Goal: Task Accomplishment & Management: Manage account settings

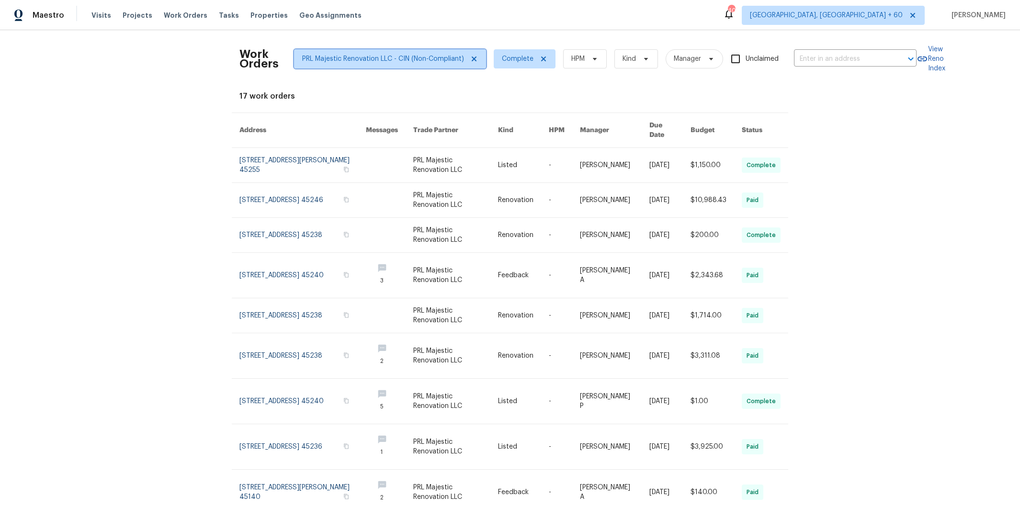
click at [470, 62] on icon at bounding box center [474, 59] width 8 height 8
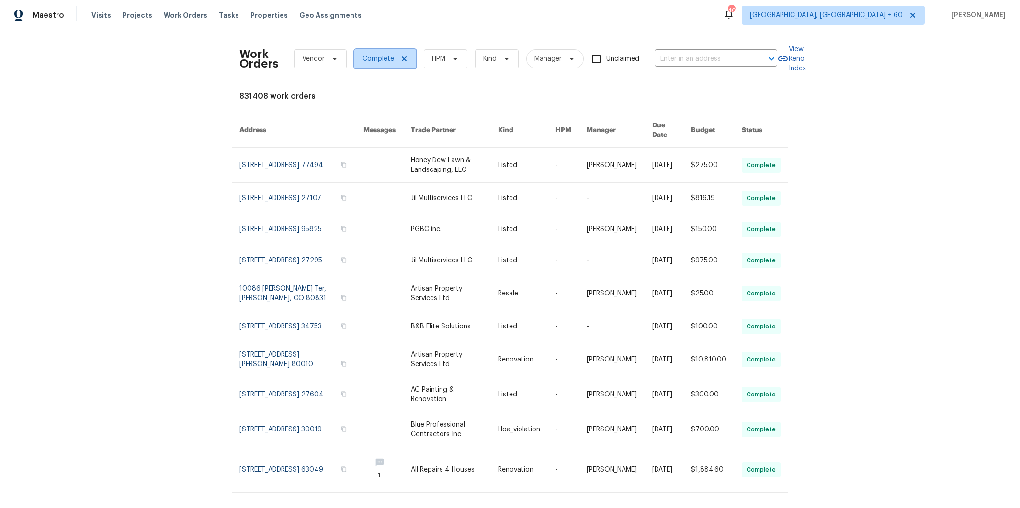
click at [400, 58] on icon at bounding box center [404, 59] width 8 height 8
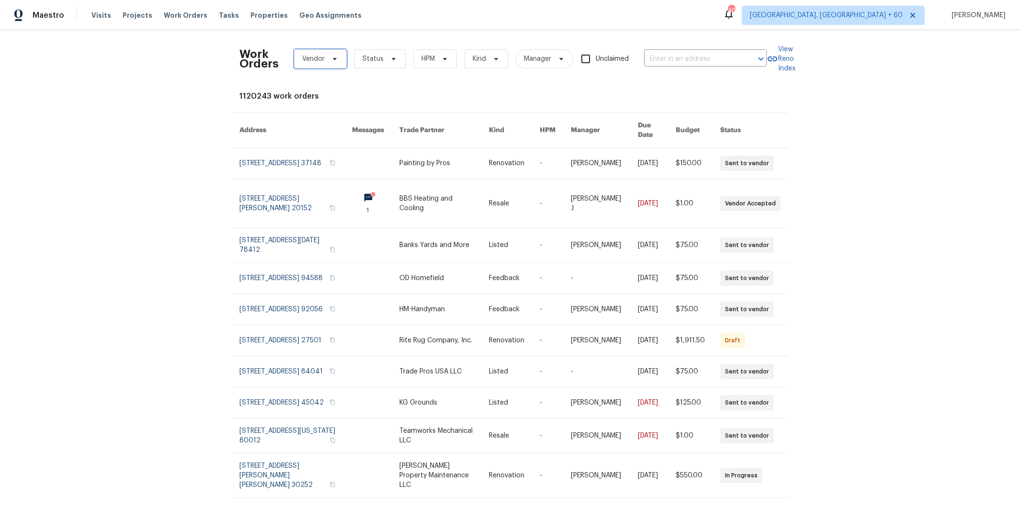
click at [328, 57] on span at bounding box center [333, 59] width 11 height 8
type input "gaje"
click at [373, 113] on div "Gaje Contracting - PHX-S (Non-Compliant)" at bounding box center [362, 111] width 135 height 10
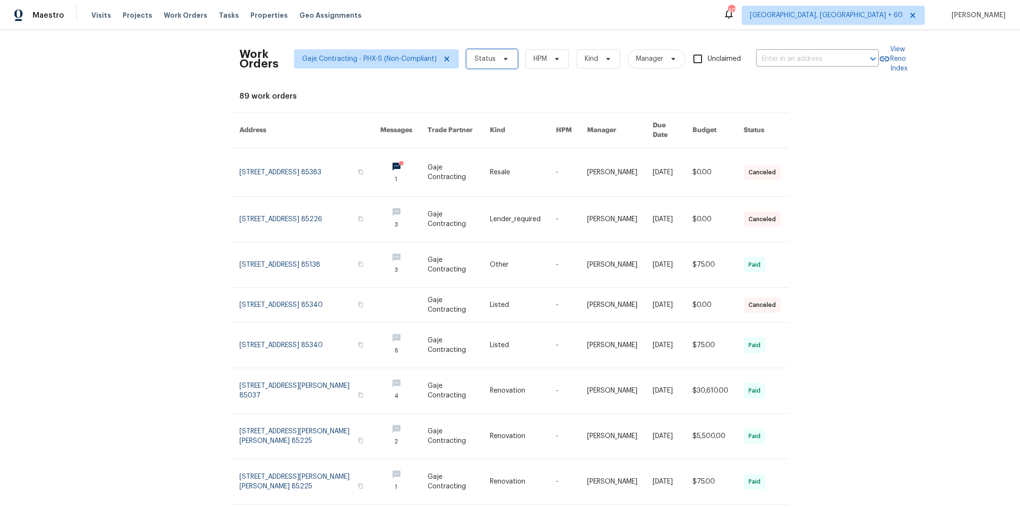
click at [494, 66] on span "Status" at bounding box center [491, 58] width 51 height 19
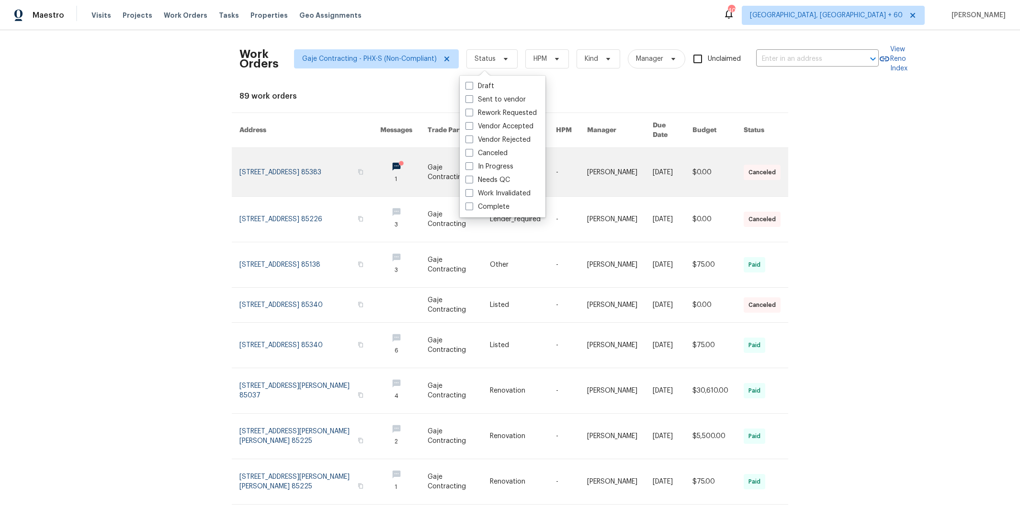
click at [399, 161] on circle at bounding box center [401, 163] width 5 height 5
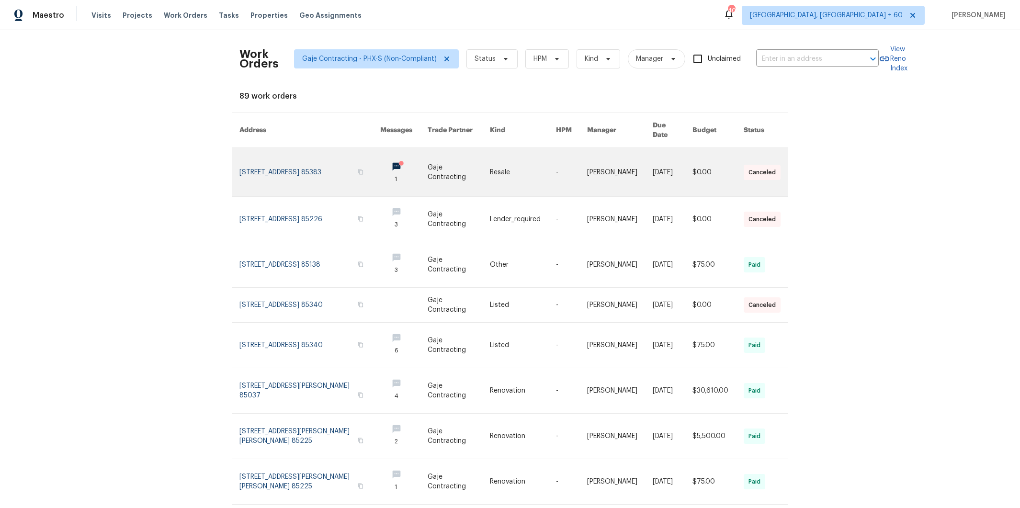
click at [380, 159] on link at bounding box center [403, 172] width 47 height 48
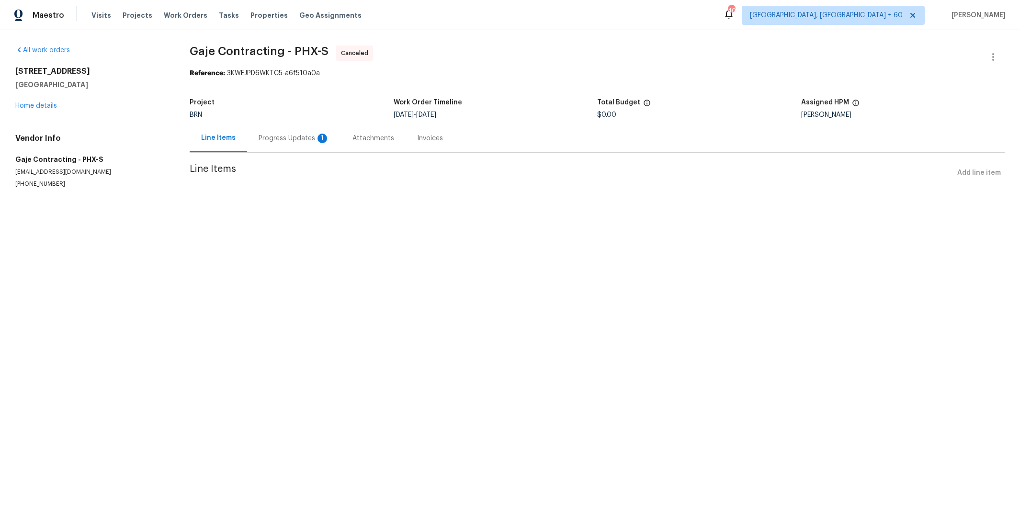
click at [303, 144] on div "Progress Updates 1" at bounding box center [294, 138] width 94 height 28
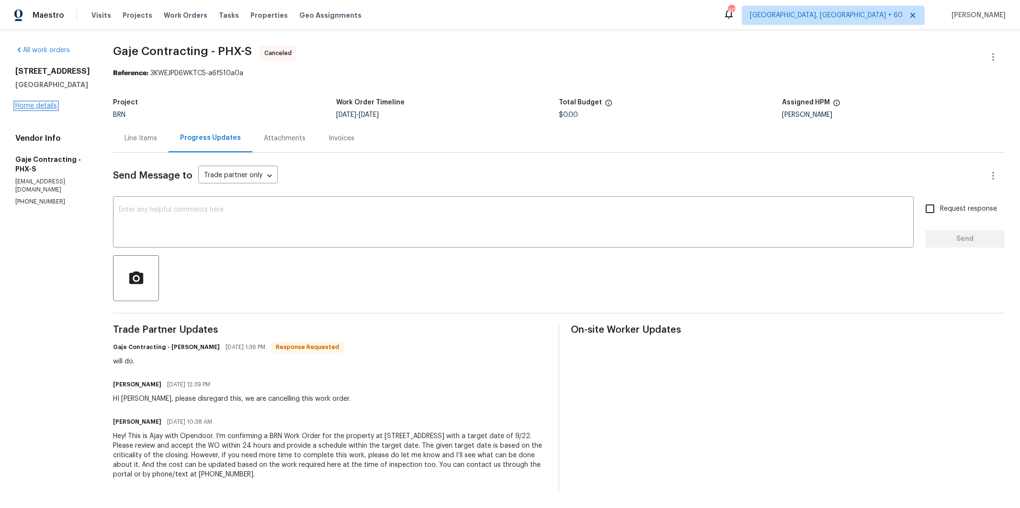
click at [47, 109] on link "Home details" at bounding box center [36, 105] width 42 height 7
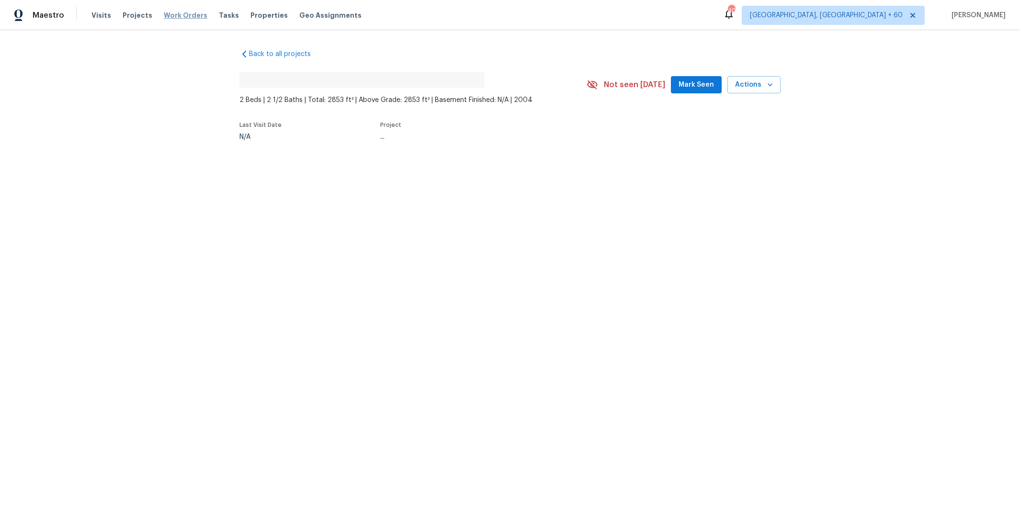
click at [184, 14] on span "Work Orders" at bounding box center [186, 16] width 44 height 10
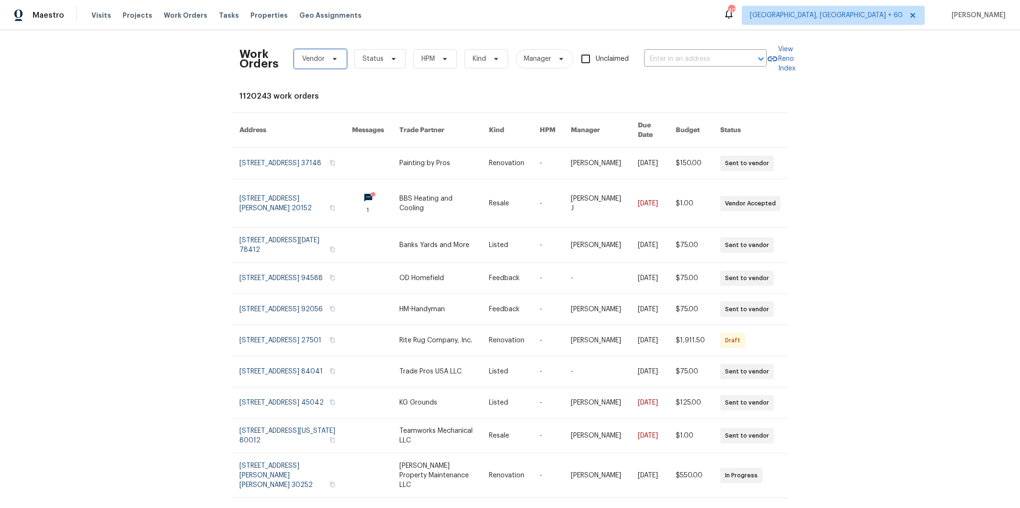
click at [331, 62] on icon at bounding box center [335, 59] width 8 height 8
type input "gaje"
click at [356, 112] on div "Gaje Contracting - PHX-S (Non-Compliant)" at bounding box center [362, 111] width 135 height 10
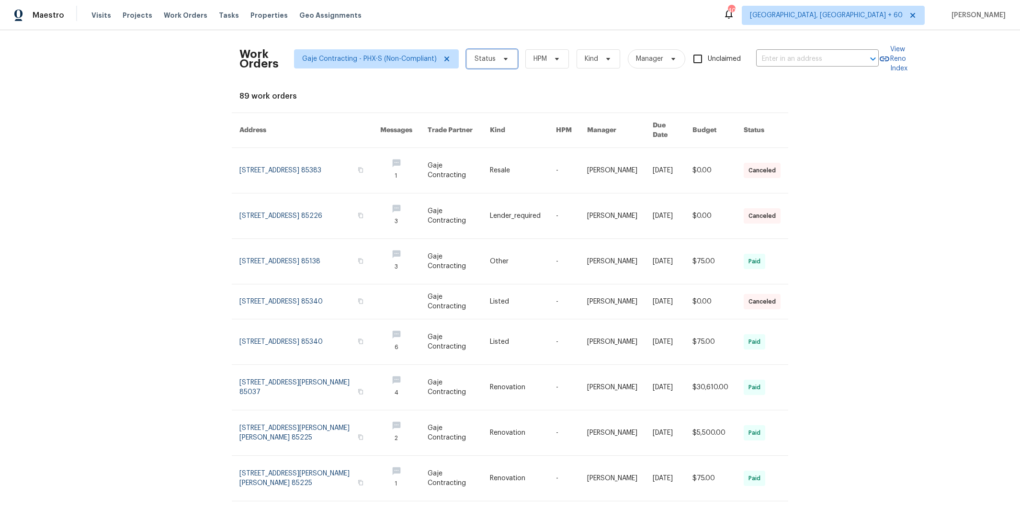
click at [494, 68] on span "Status" at bounding box center [491, 58] width 51 height 19
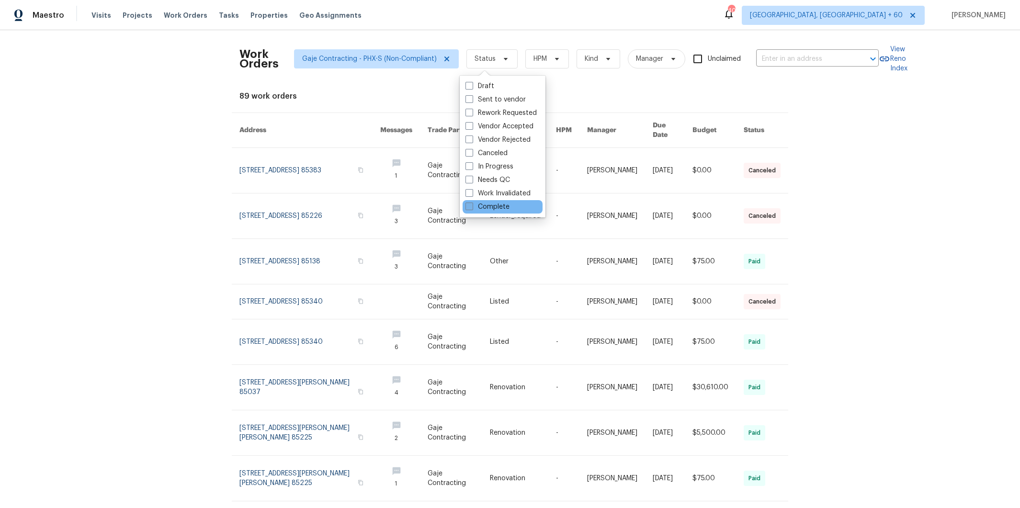
click at [495, 205] on label "Complete" at bounding box center [487, 207] width 44 height 10
click at [472, 205] on input "Complete" at bounding box center [468, 205] width 6 height 6
checkbox input "true"
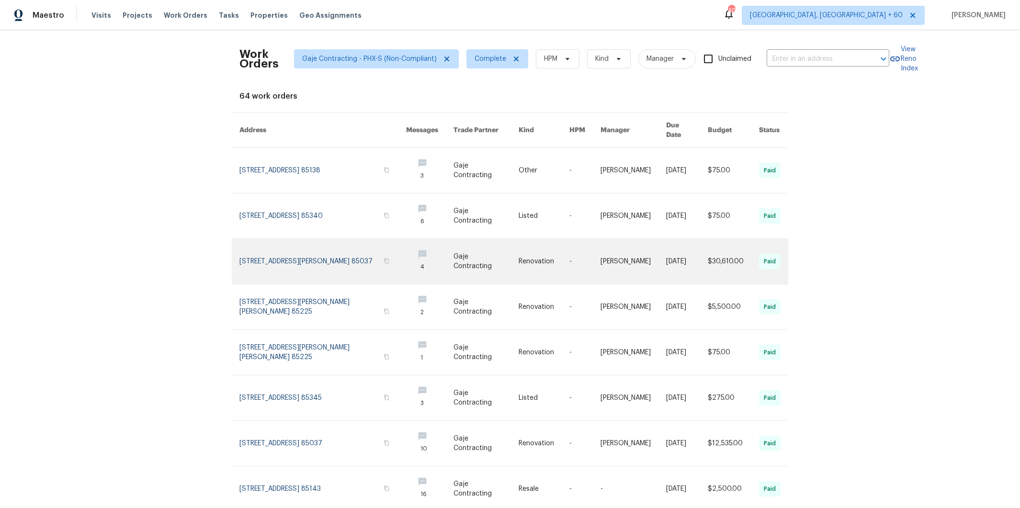
click at [521, 247] on link at bounding box center [543, 261] width 51 height 45
